Goal: Information Seeking & Learning: Learn about a topic

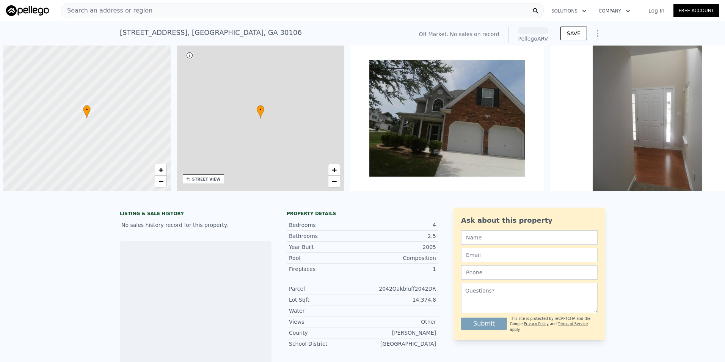
scroll to position [0, 3]
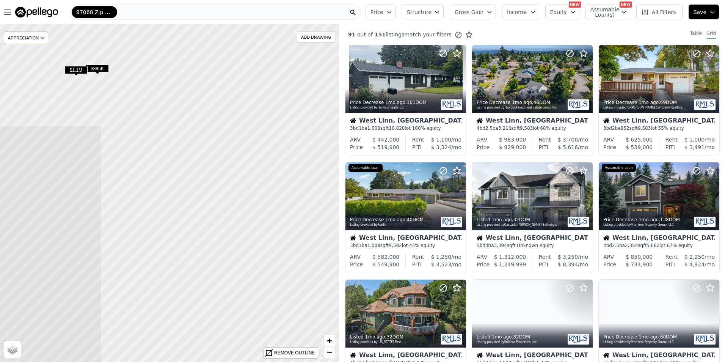
drag, startPoint x: 277, startPoint y: 109, endPoint x: -2, endPoint y: 250, distance: 312.1
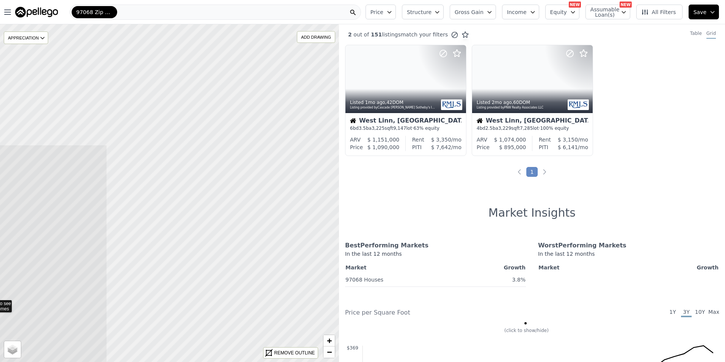
drag, startPoint x: 272, startPoint y: 127, endPoint x: 3, endPoint y: 283, distance: 310.7
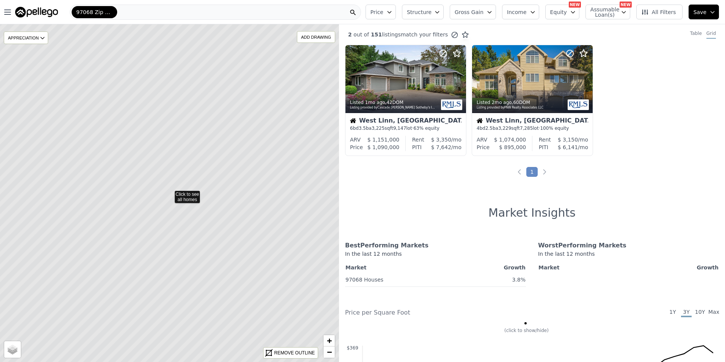
drag, startPoint x: 272, startPoint y: 107, endPoint x: 236, endPoint y: 159, distance: 63.3
click at [250, 134] on icon at bounding box center [169, 193] width 408 height 407
drag, startPoint x: 236, startPoint y: 159, endPoint x: 202, endPoint y: 231, distance: 79.1
click at [231, 175] on icon at bounding box center [168, 197] width 408 height 407
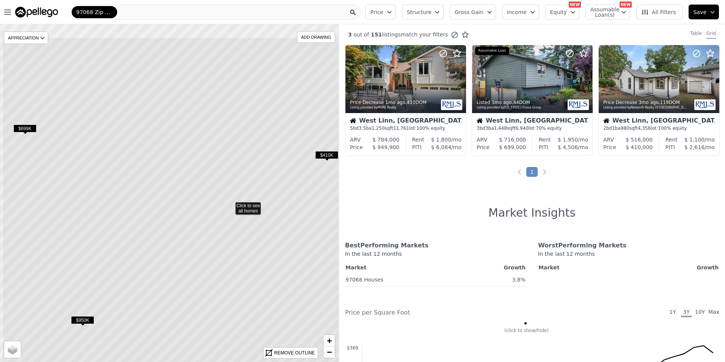
drag, startPoint x: 202, startPoint y: 231, endPoint x: 258, endPoint y: 245, distance: 58.4
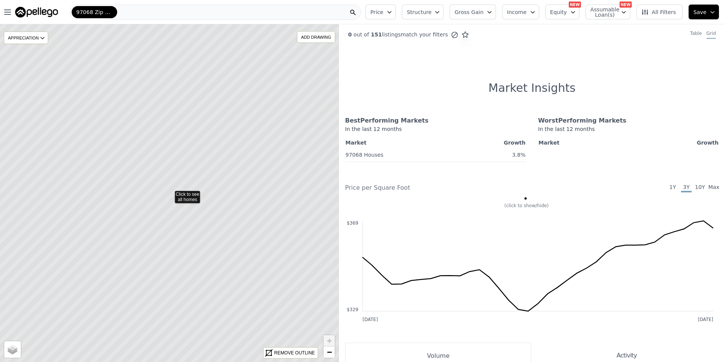
click at [185, 196] on icon at bounding box center [169, 193] width 408 height 407
click at [205, 207] on icon at bounding box center [169, 193] width 408 height 407
click at [31, 40] on div "APPRECIATION" at bounding box center [26, 37] width 44 height 13
click at [36, 80] on div "3Y" at bounding box center [31, 82] width 23 height 11
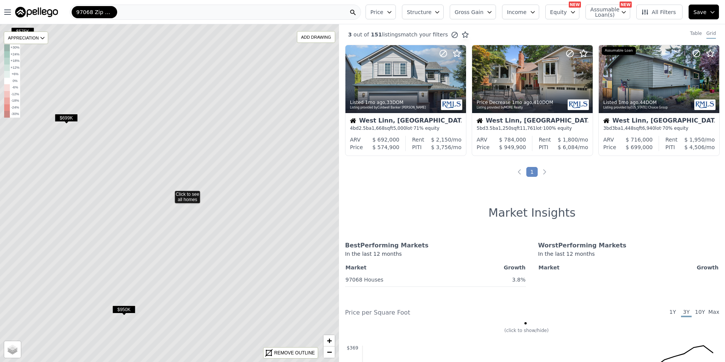
click at [184, 195] on icon at bounding box center [169, 193] width 408 height 407
click at [669, 13] on span "All Filters" at bounding box center [658, 12] width 35 height 8
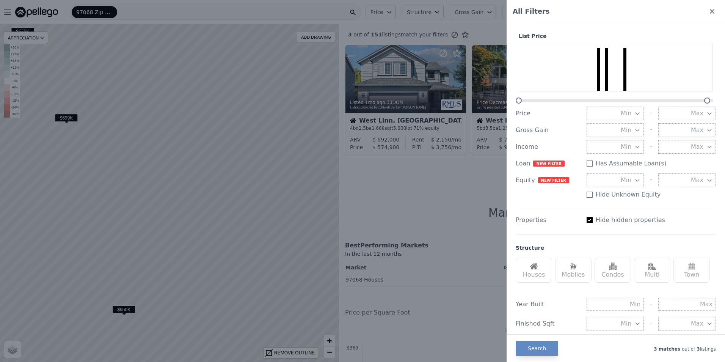
click at [587, 218] on input "Has Assumable Loan(s)" at bounding box center [590, 220] width 6 height 6
checkbox input "false"
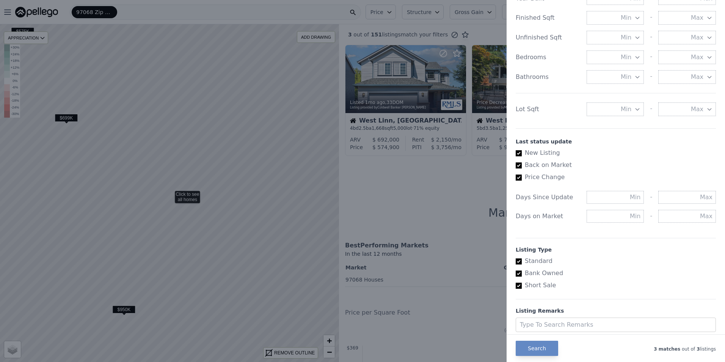
scroll to position [292, 0]
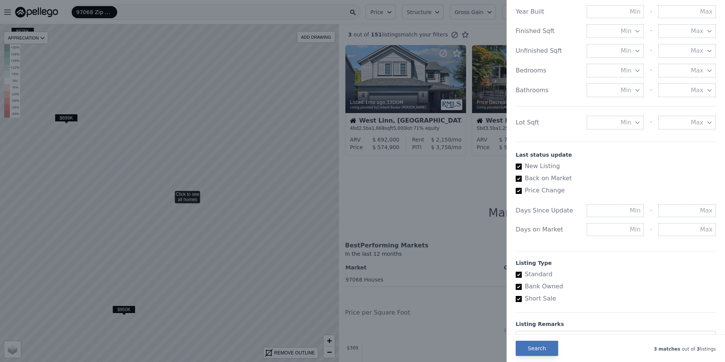
click at [545, 342] on button "Search" at bounding box center [537, 348] width 42 height 15
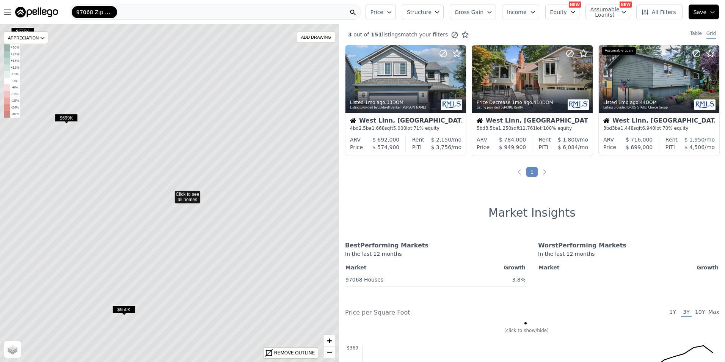
click at [194, 201] on icon at bounding box center [169, 193] width 408 height 407
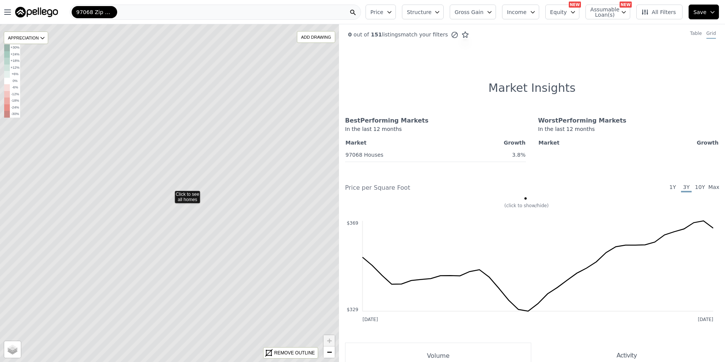
click at [187, 195] on icon at bounding box center [169, 193] width 408 height 407
click at [227, 187] on icon at bounding box center [169, 193] width 408 height 407
click at [19, 12] on img at bounding box center [36, 12] width 43 height 11
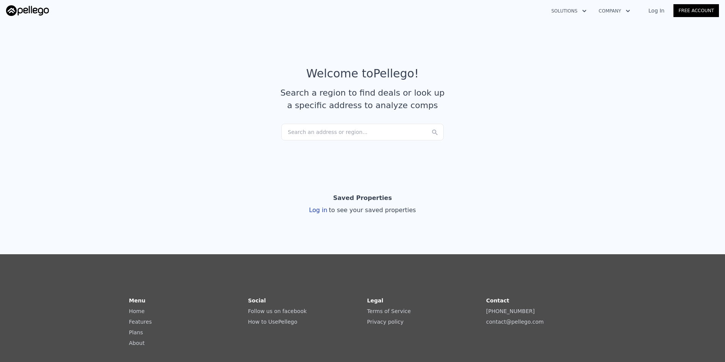
click at [574, 10] on button "Solutions" at bounding box center [568, 11] width 47 height 14
click at [317, 129] on div "Search an address or region..." at bounding box center [362, 132] width 162 height 17
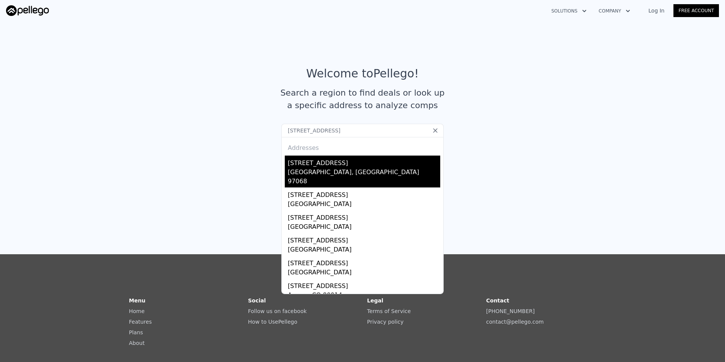
type input "[STREET_ADDRESS]"
click at [300, 165] on div "[STREET_ADDRESS]" at bounding box center [364, 162] width 152 height 12
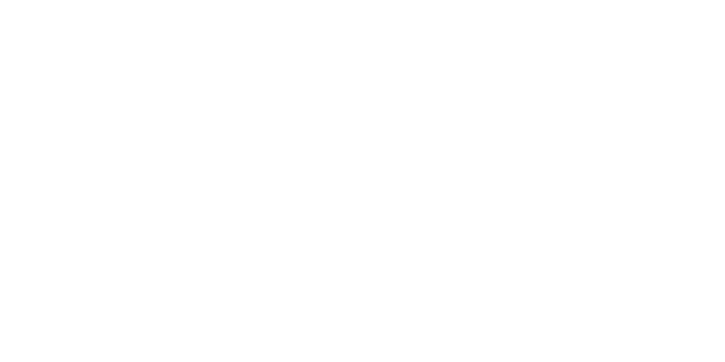
click at [300, 165] on div at bounding box center [362, 181] width 725 height 362
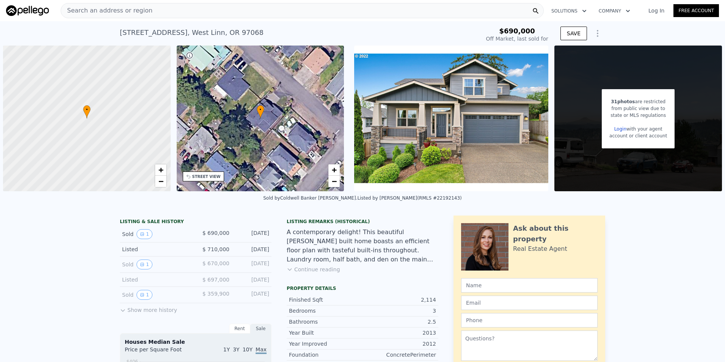
click at [310, 266] on button "Continue reading" at bounding box center [313, 270] width 53 height 8
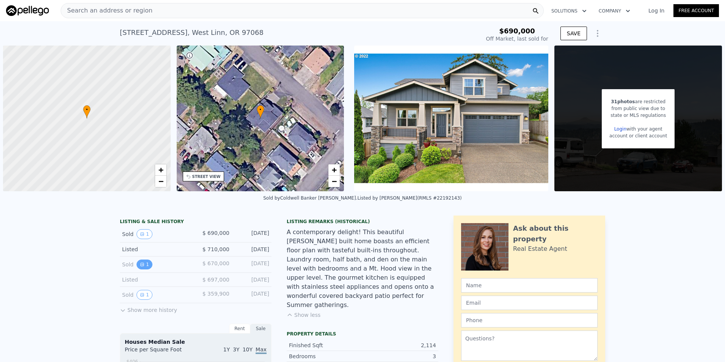
click at [139, 261] on button "1" at bounding box center [145, 264] width 16 height 10
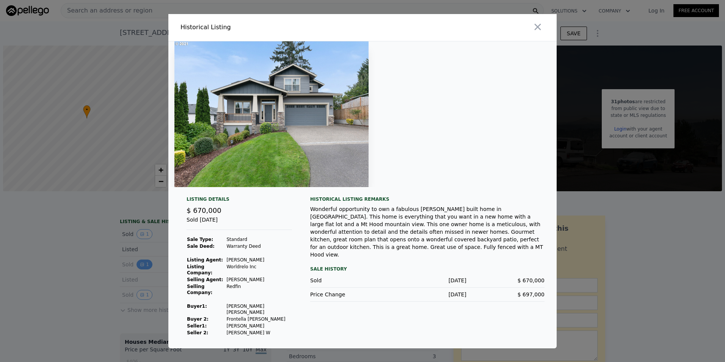
scroll to position [0, 2]
click at [542, 32] on icon "button" at bounding box center [538, 27] width 11 height 11
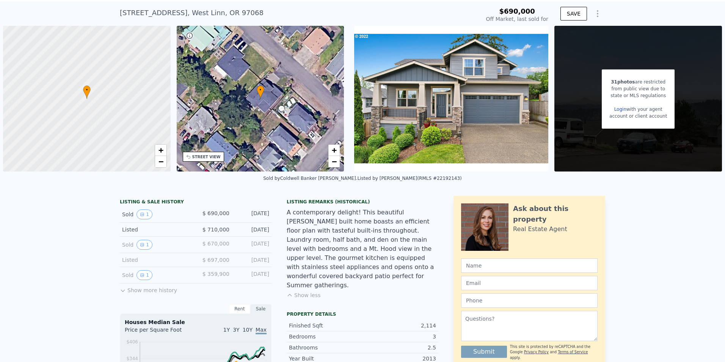
scroll to position [3, 0]
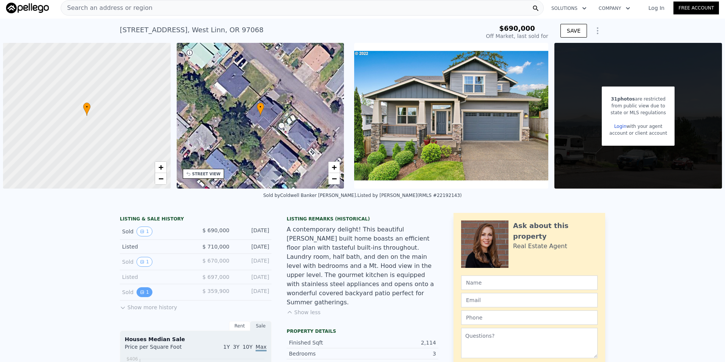
click at [140, 294] on icon "View historical data" at bounding box center [142, 292] width 5 height 5
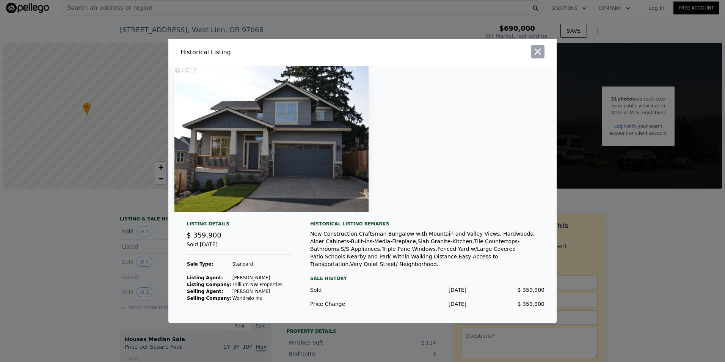
click at [540, 52] on icon "button" at bounding box center [538, 51] width 11 height 11
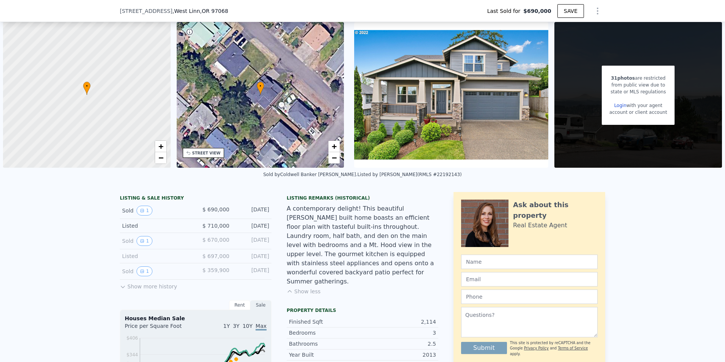
scroll to position [73, 0]
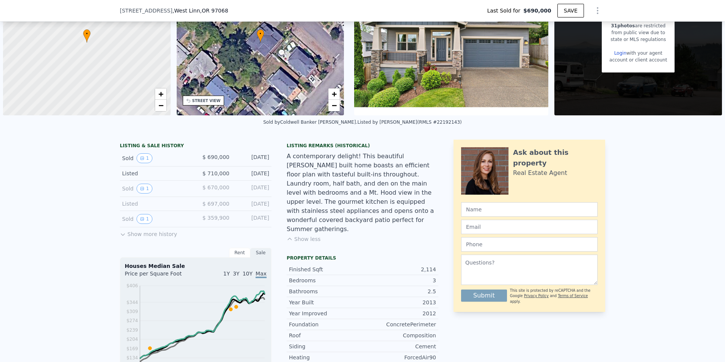
click at [129, 238] on button "Show more history" at bounding box center [148, 232] width 57 height 11
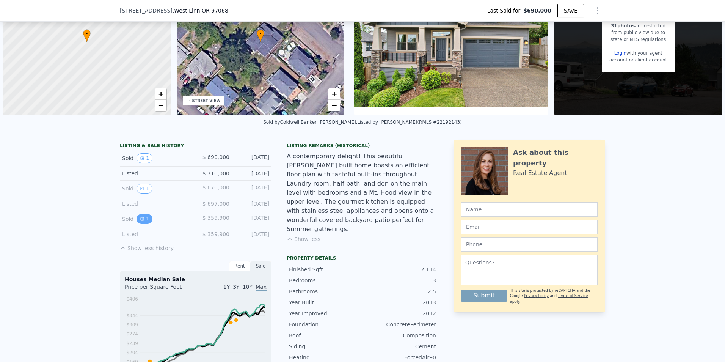
click at [140, 221] on icon "View historical data" at bounding box center [142, 219] width 5 height 5
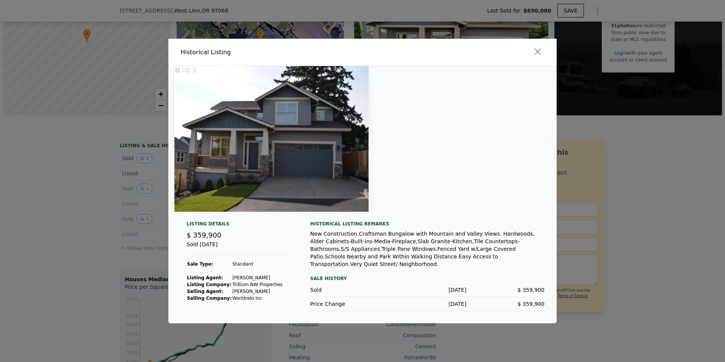
click at [94, 202] on div at bounding box center [362, 181] width 725 height 362
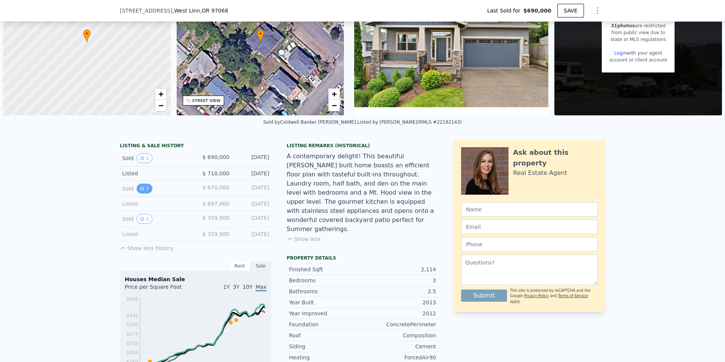
click at [141, 192] on button "1" at bounding box center [145, 189] width 16 height 10
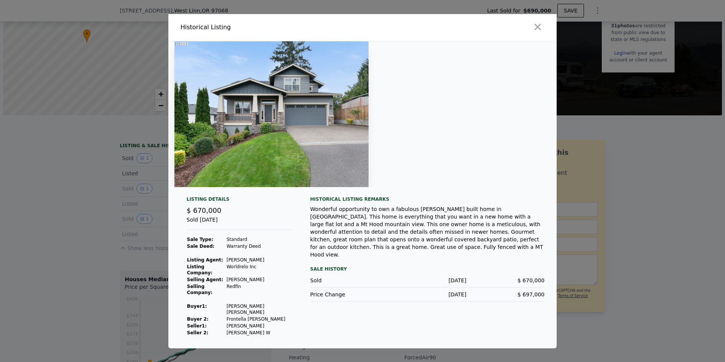
click at [105, 193] on div at bounding box center [362, 181] width 725 height 362
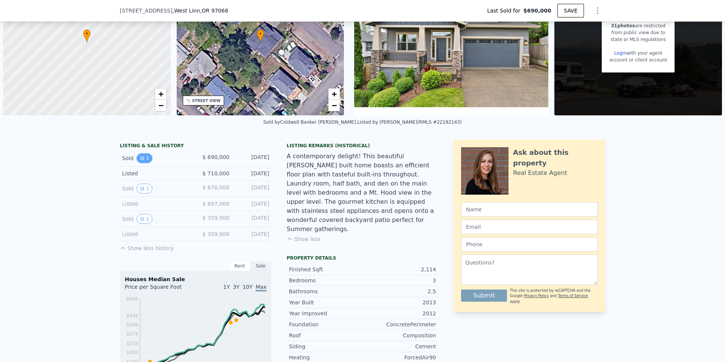
click at [144, 163] on button "1" at bounding box center [145, 158] width 16 height 10
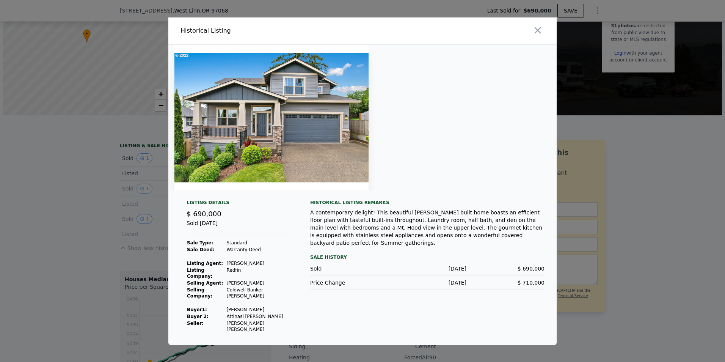
click at [80, 185] on div at bounding box center [362, 181] width 725 height 362
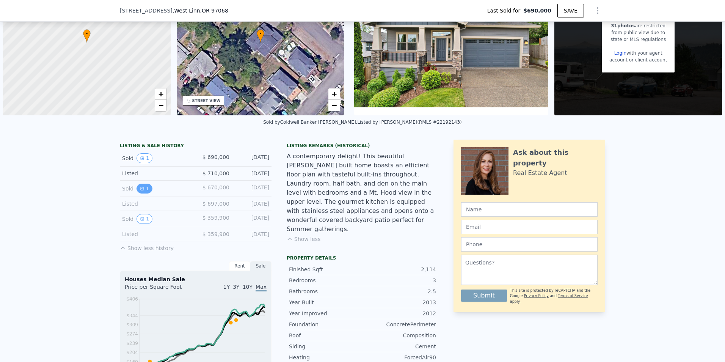
click at [143, 193] on button "1" at bounding box center [145, 189] width 16 height 10
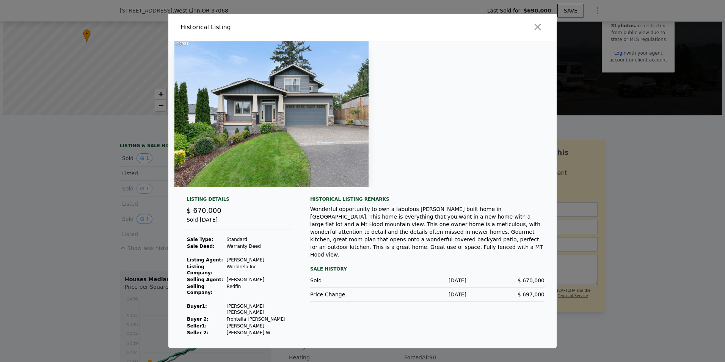
click at [90, 201] on div at bounding box center [362, 181] width 725 height 362
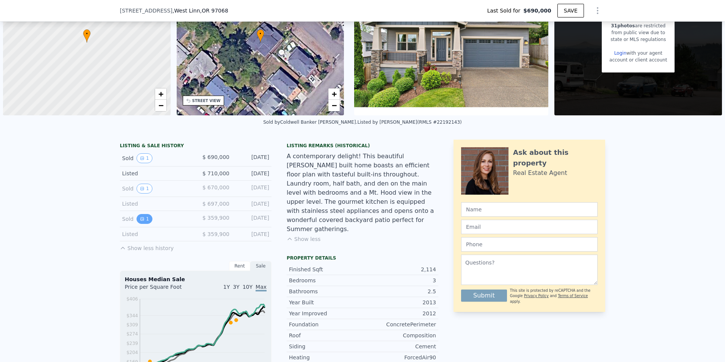
click at [141, 220] on icon "View historical data" at bounding box center [142, 218] width 3 height 3
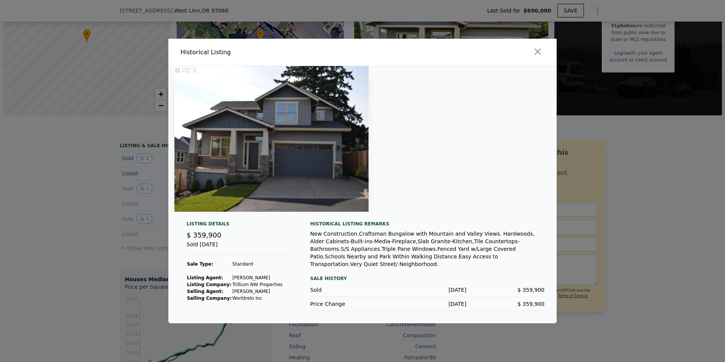
drag, startPoint x: 140, startPoint y: 225, endPoint x: 72, endPoint y: 222, distance: 68.0
click at [72, 222] on div at bounding box center [362, 181] width 725 height 362
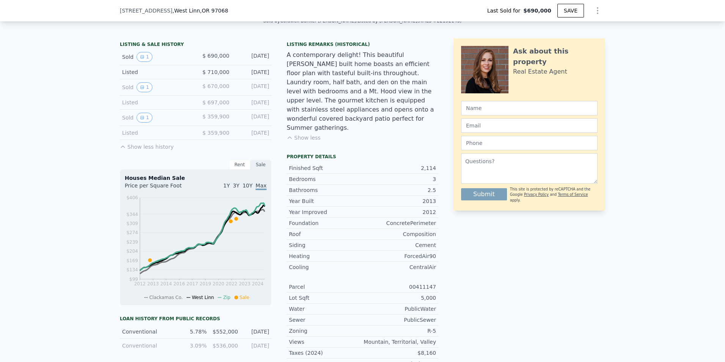
scroll to position [187, 0]
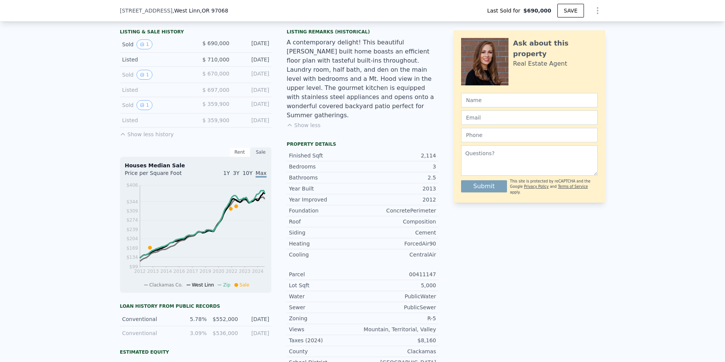
click at [235, 157] on div "Rent" at bounding box center [239, 152] width 21 height 10
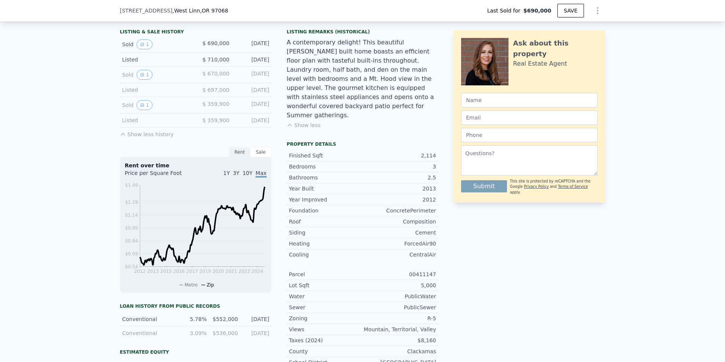
click at [253, 156] on div "Sale" at bounding box center [260, 152] width 21 height 10
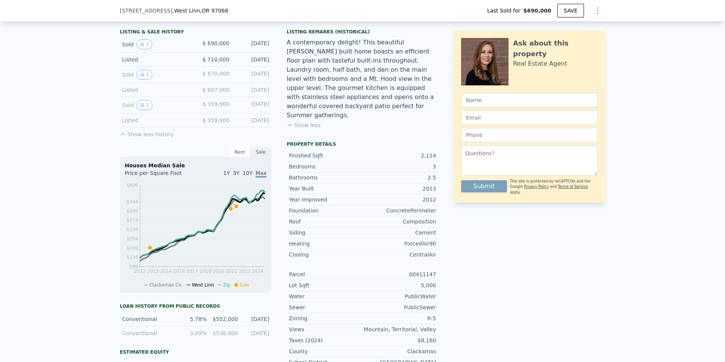
click at [246, 176] on span "10Y" at bounding box center [248, 173] width 10 height 6
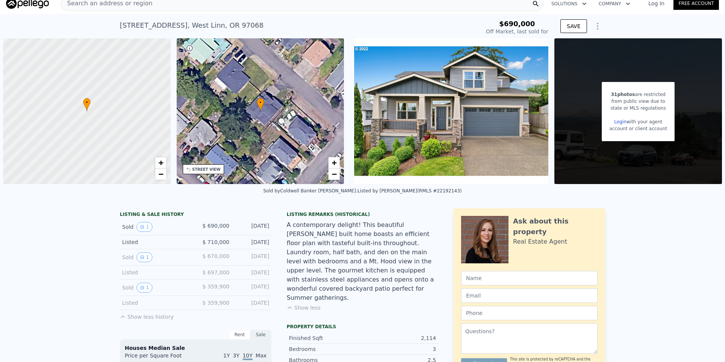
scroll to position [0, 0]
